Goal: Book appointment/travel/reservation

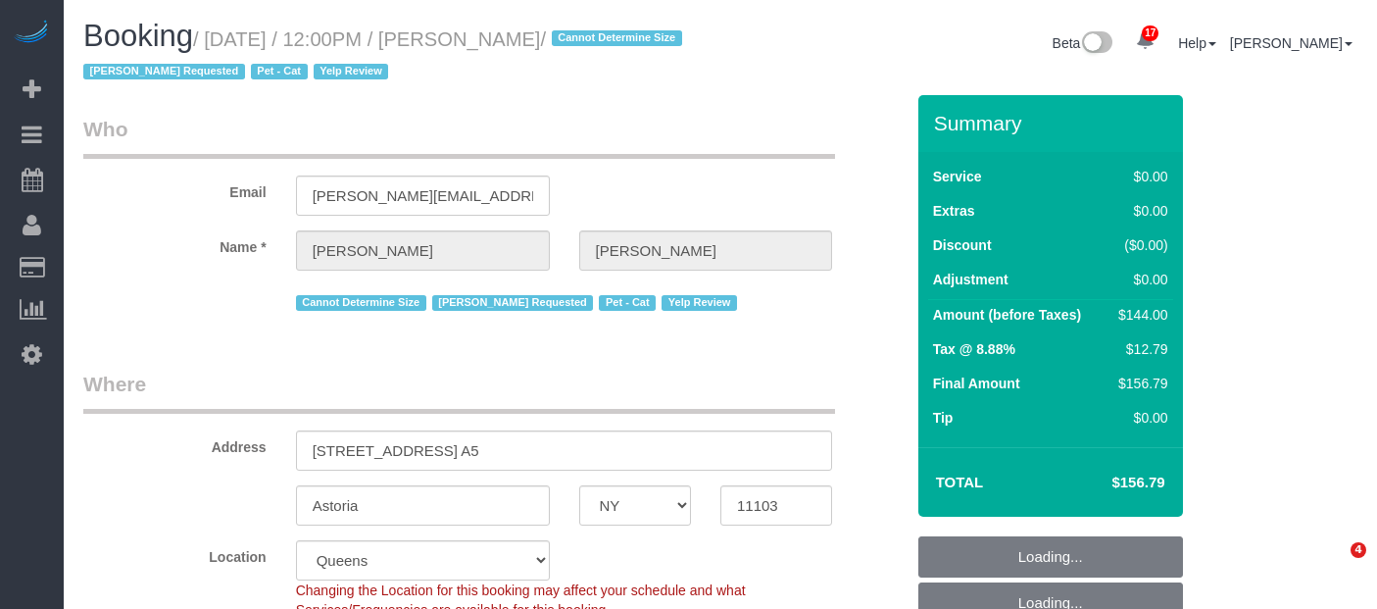
select select "NY"
select select "1"
select select "string:stripe-pm_1LXcSW4VGloSiKo7DSrAZGau"
select select "number:89"
select select "number:90"
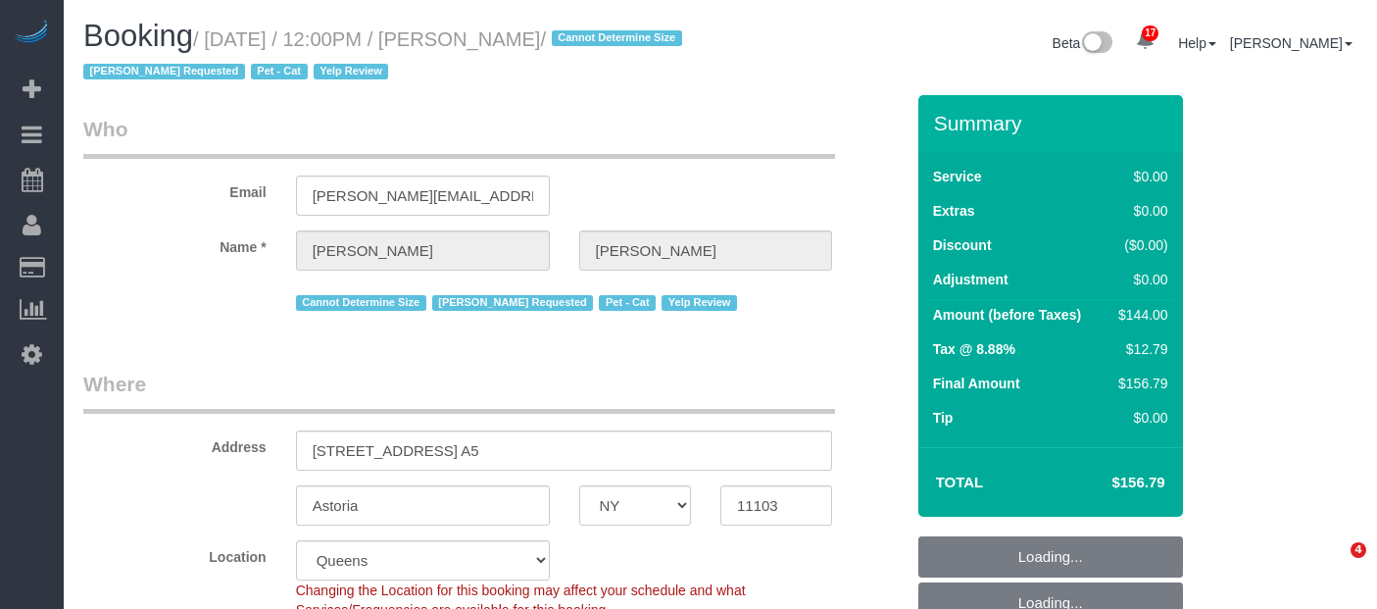
select select "number:14"
select select "number:5"
select select "spot60"
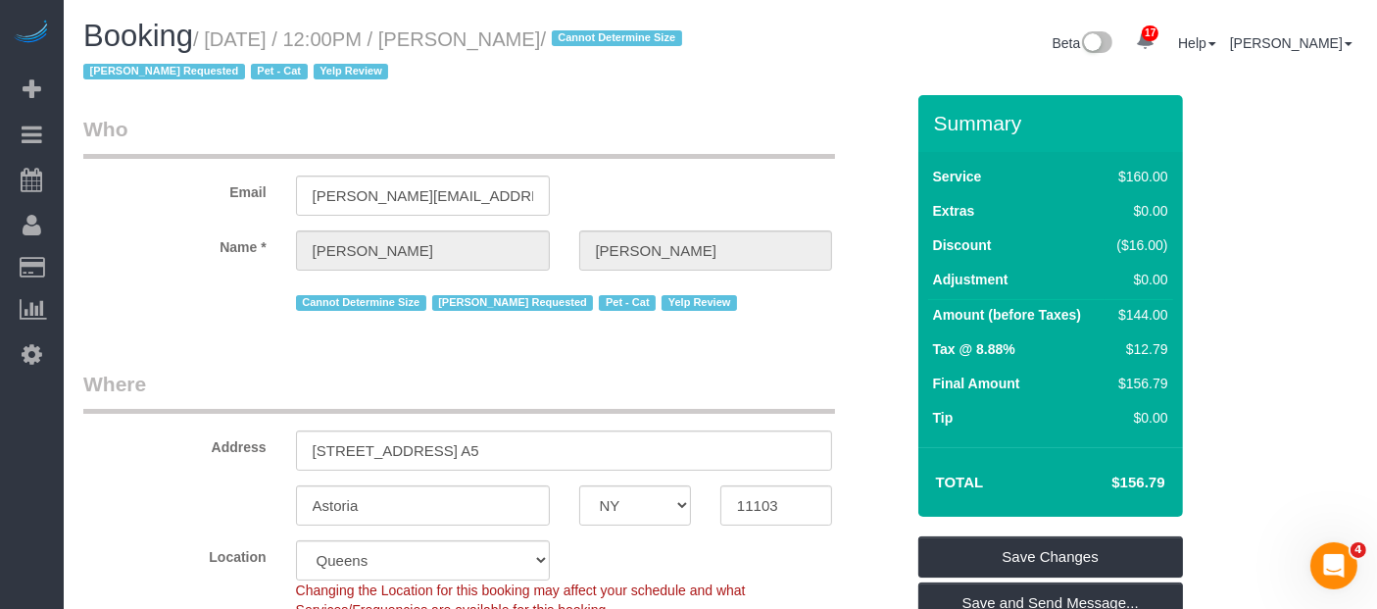
drag, startPoint x: 215, startPoint y: 29, endPoint x: 658, endPoint y: 26, distance: 443.1
click at [658, 26] on h1 "Booking / [DATE] / 12:00PM / [PERSON_NAME] / Cannot Determine Size [PERSON_NAME…" at bounding box center [394, 53] width 622 height 67
copy small "[DATE] / 12:00PM / [PERSON_NAME]"
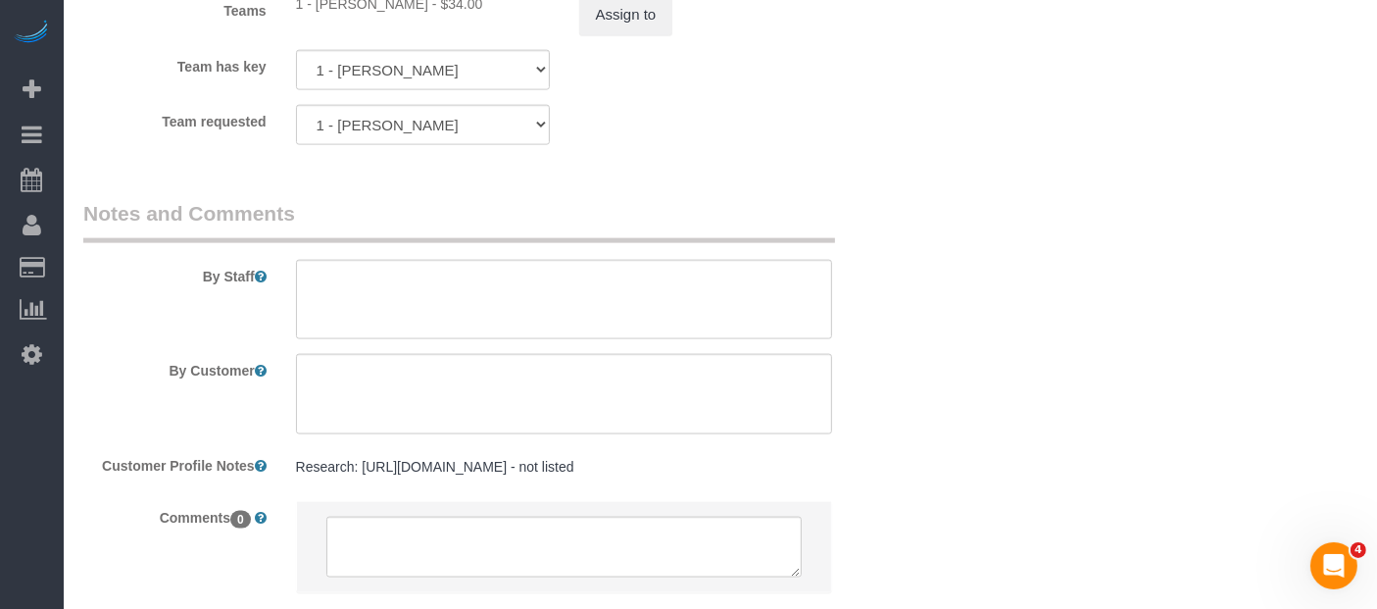
scroll to position [2831, 0]
